Goal: Task Accomplishment & Management: Manage account settings

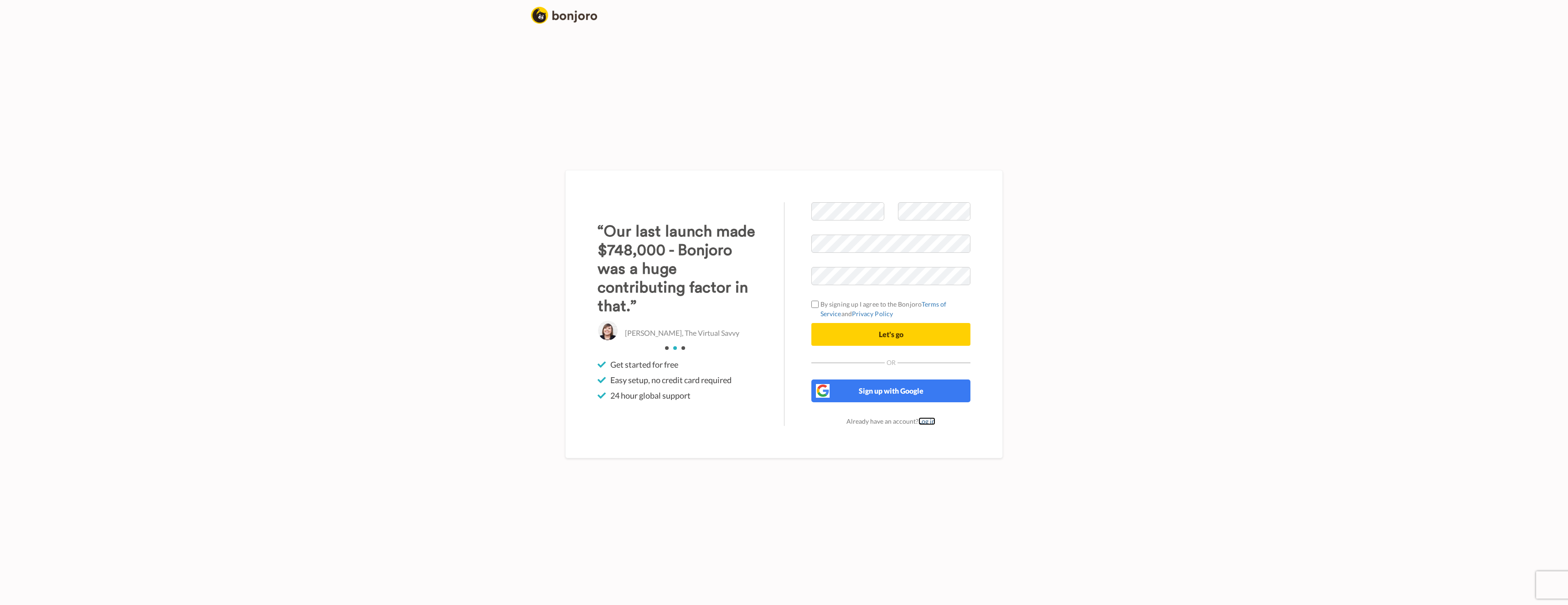
click at [926, 419] on link "Log in" at bounding box center [926, 421] width 17 height 8
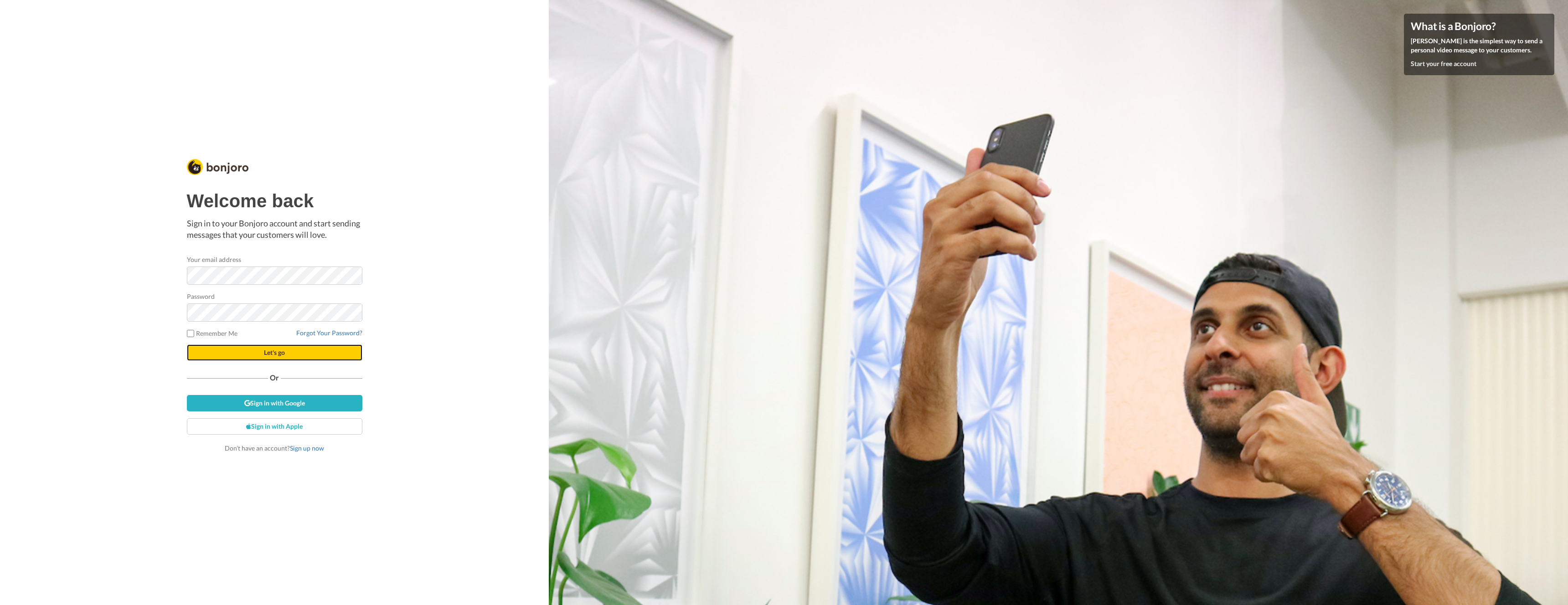
click at [259, 350] on button "Let's go" at bounding box center [275, 352] width 176 height 16
